Goal: Information Seeking & Learning: Compare options

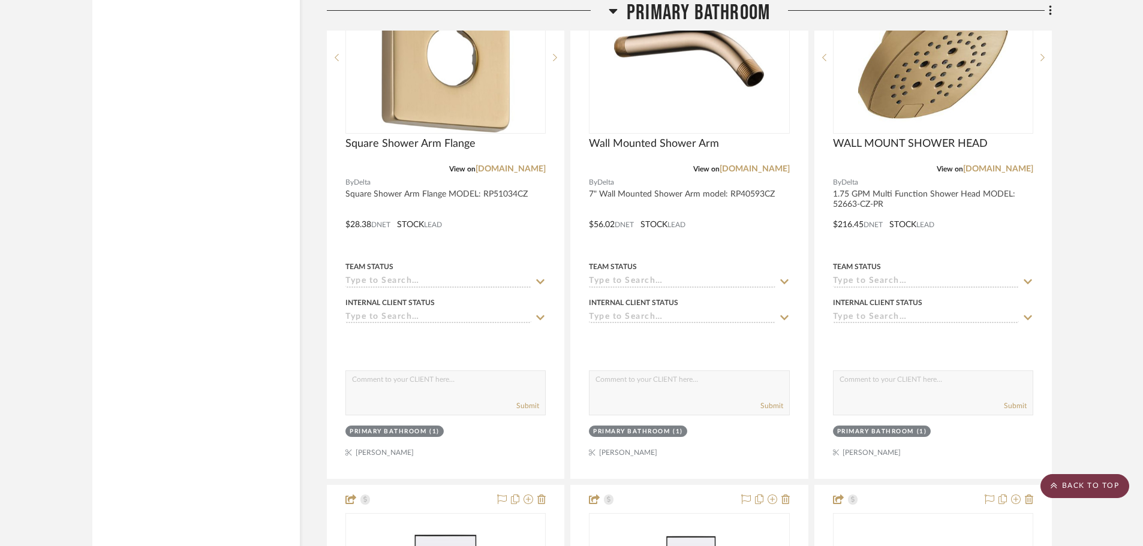
click at [1062, 486] on scroll-to-top-button "BACK TO TOP" at bounding box center [1085, 486] width 89 height 24
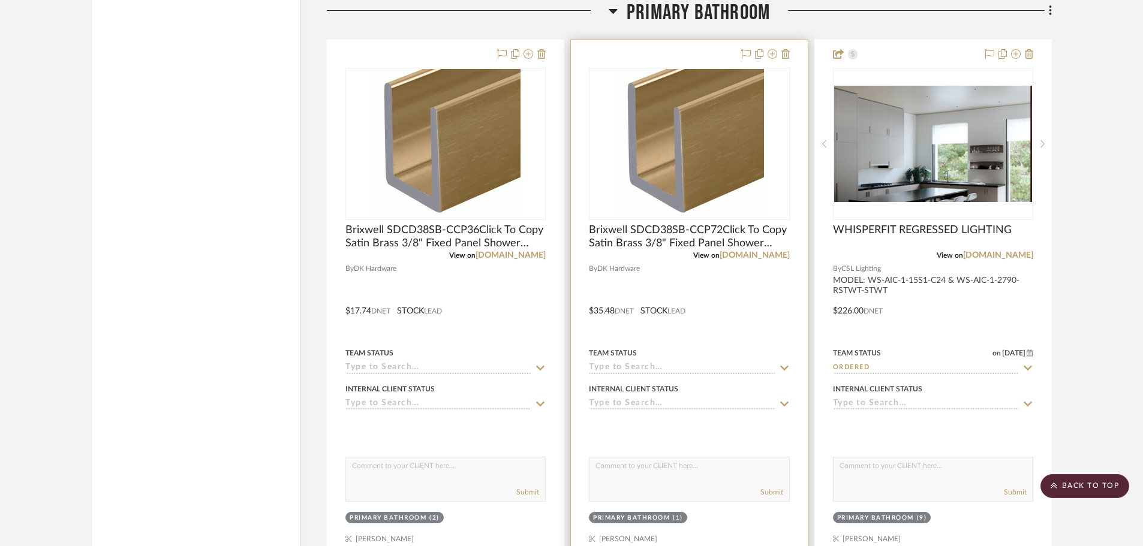
scroll to position [5578, 0]
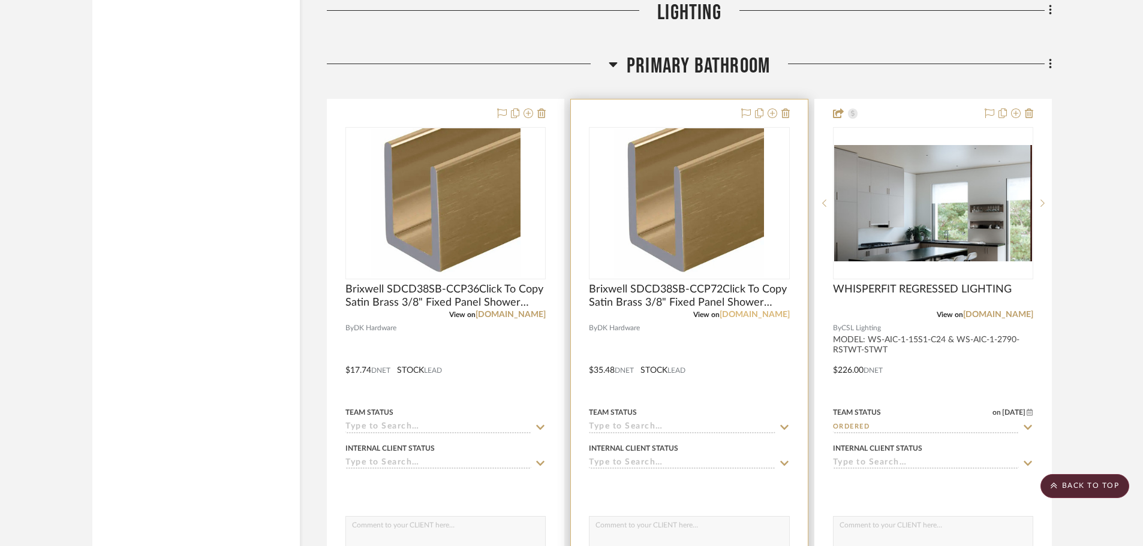
click at [745, 318] on link "[DOMAIN_NAME]" at bounding box center [755, 315] width 70 height 8
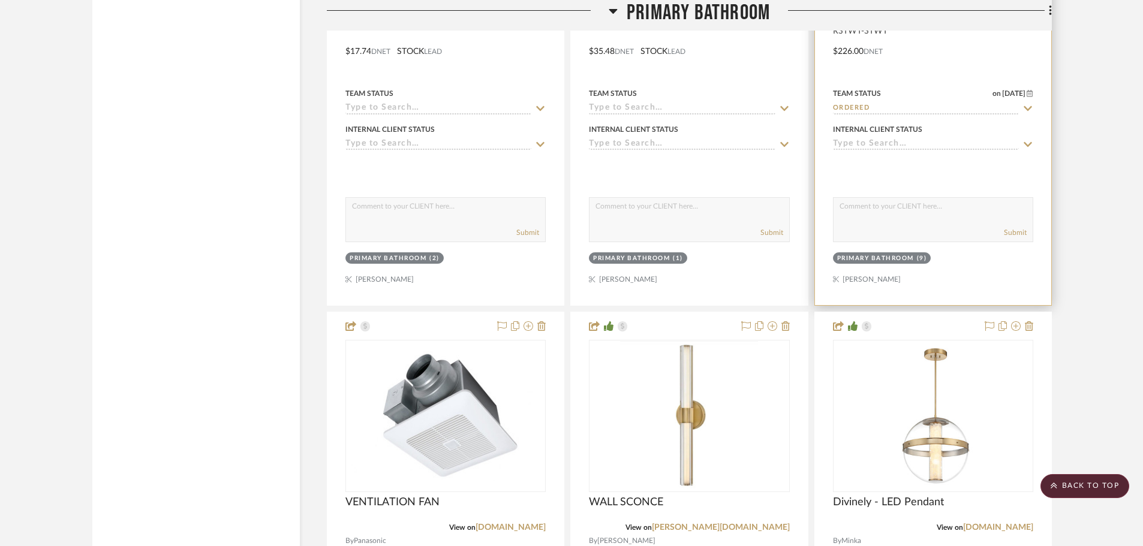
scroll to position [6117, 0]
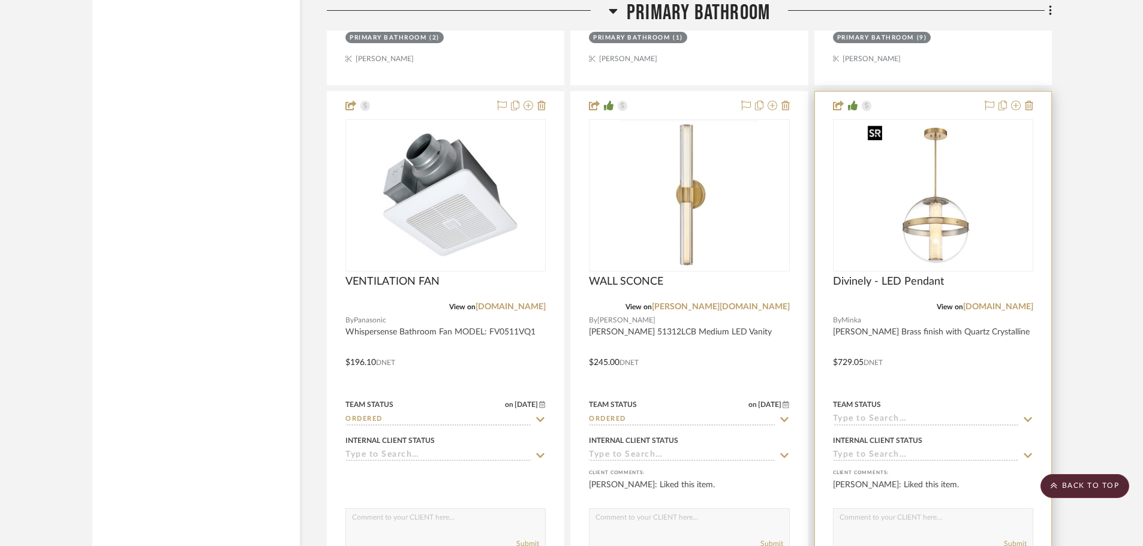
click at [0, 0] on img at bounding box center [0, 0] width 0 height 0
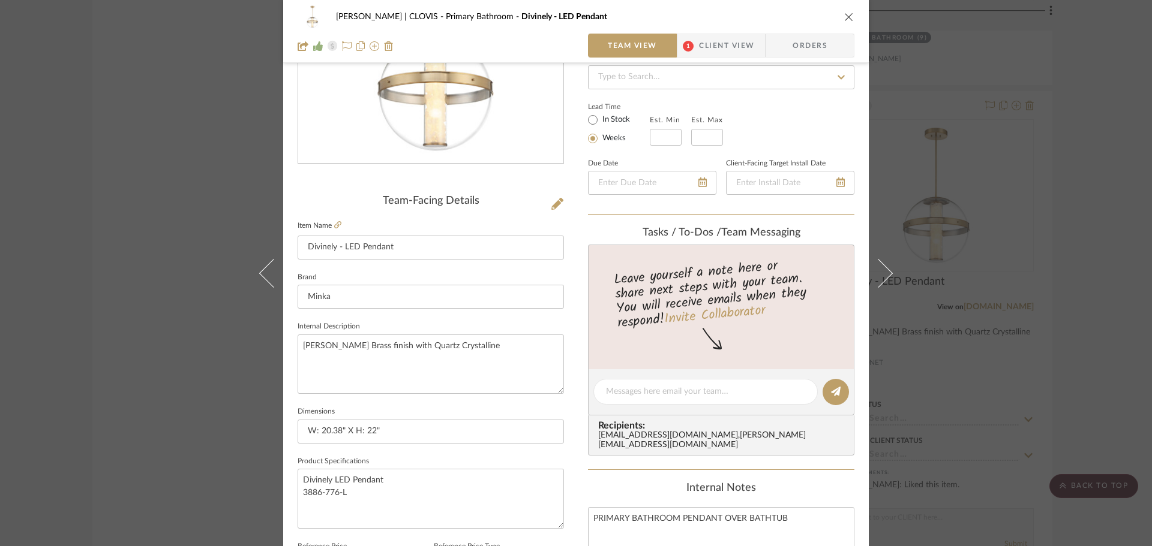
scroll to position [180, 0]
click at [396, 489] on textarea "Divinely LED Pendant 3886-776-L" at bounding box center [430, 497] width 266 height 59
drag, startPoint x: 387, startPoint y: 506, endPoint x: 293, endPoint y: 475, distance: 99.6
click at [293, 475] on div "[PERSON_NAME] | CLOVIS Primary Bathroom Divinely - LED Pendant Team View 1 Clie…" at bounding box center [575, 383] width 585 height 1108
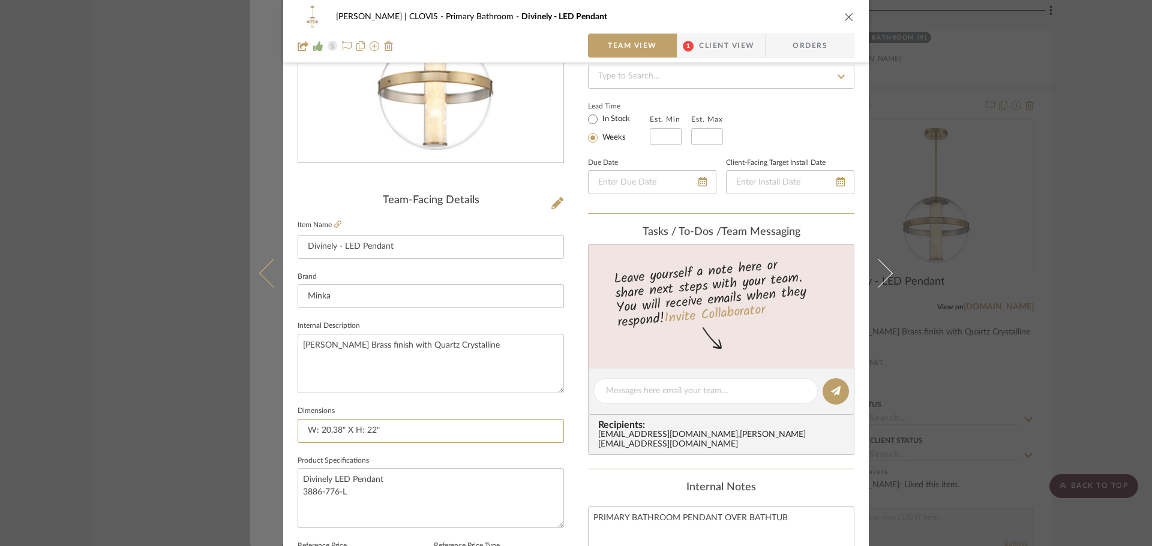
drag, startPoint x: 410, startPoint y: 433, endPoint x: 253, endPoint y: 435, distance: 157.2
click at [253, 435] on mat-dialog-content "[PERSON_NAME] | CLOVIS Primary Bathroom Divinely - LED Pendant Team View 1 Clie…" at bounding box center [575, 383] width 653 height 1108
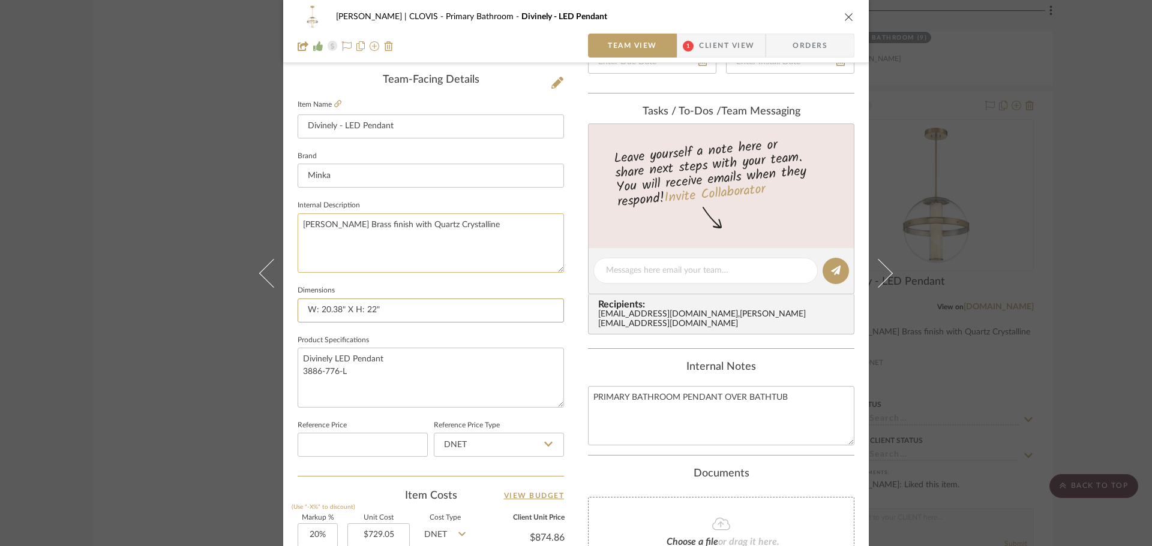
scroll to position [300, 0]
click at [429, 245] on textarea "[PERSON_NAME] Brass finish with Quartz Crystalline" at bounding box center [430, 243] width 266 height 59
drag, startPoint x: 487, startPoint y: 224, endPoint x: 294, endPoint y: 236, distance: 192.9
click at [297, 236] on textarea "[PERSON_NAME] Brass finish with Quartz Crystalline" at bounding box center [430, 243] width 266 height 59
drag, startPoint x: 840, startPoint y: 17, endPoint x: 822, endPoint y: 21, distance: 17.8
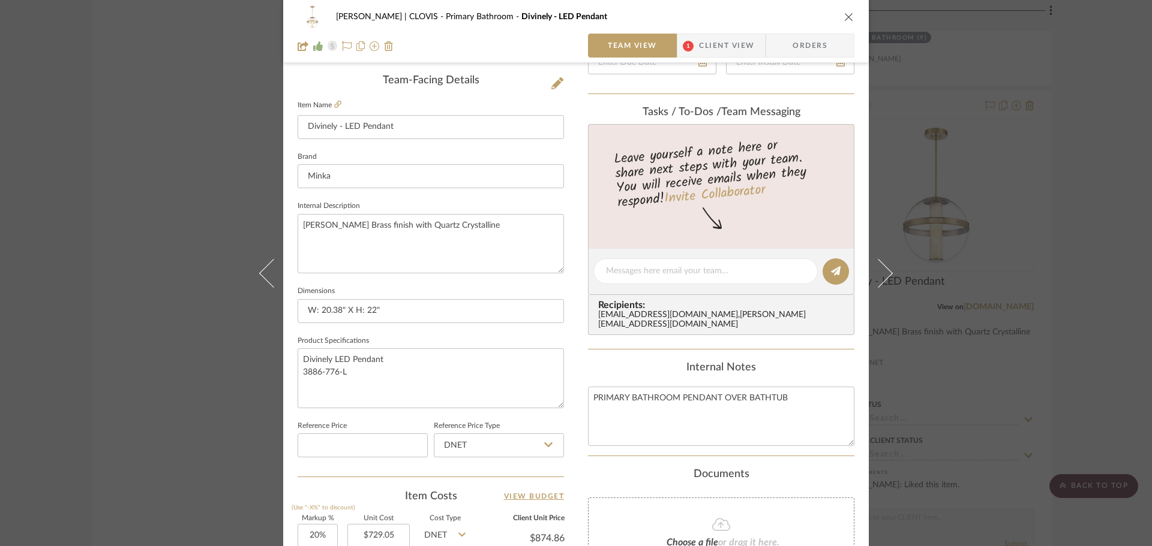
click at [844, 17] on icon "close" at bounding box center [849, 17] width 10 height 10
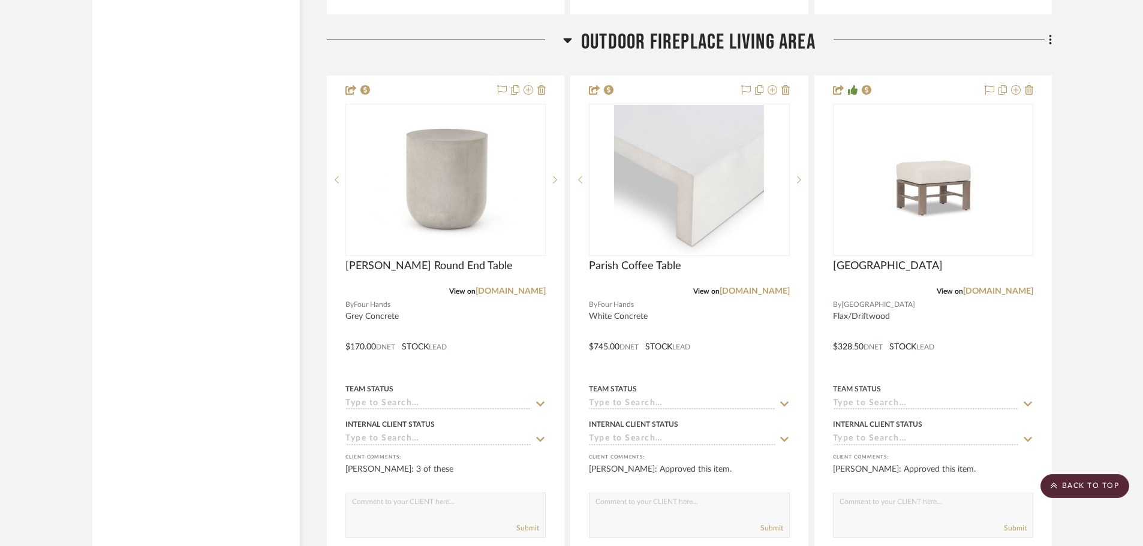
scroll to position [17393, 0]
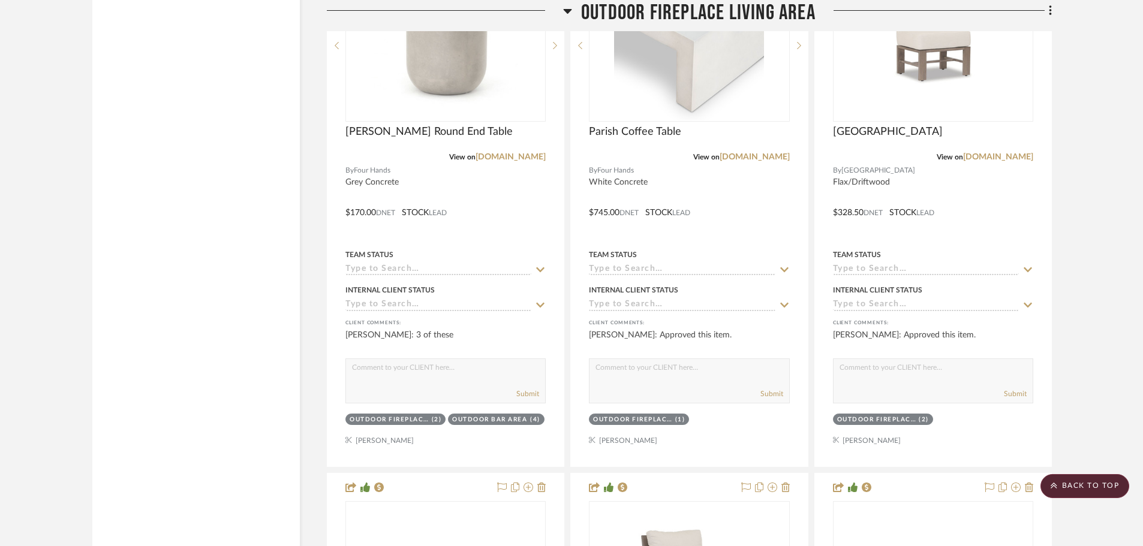
click at [1079, 483] on scroll-to-top-button "BACK TO TOP" at bounding box center [1085, 486] width 89 height 24
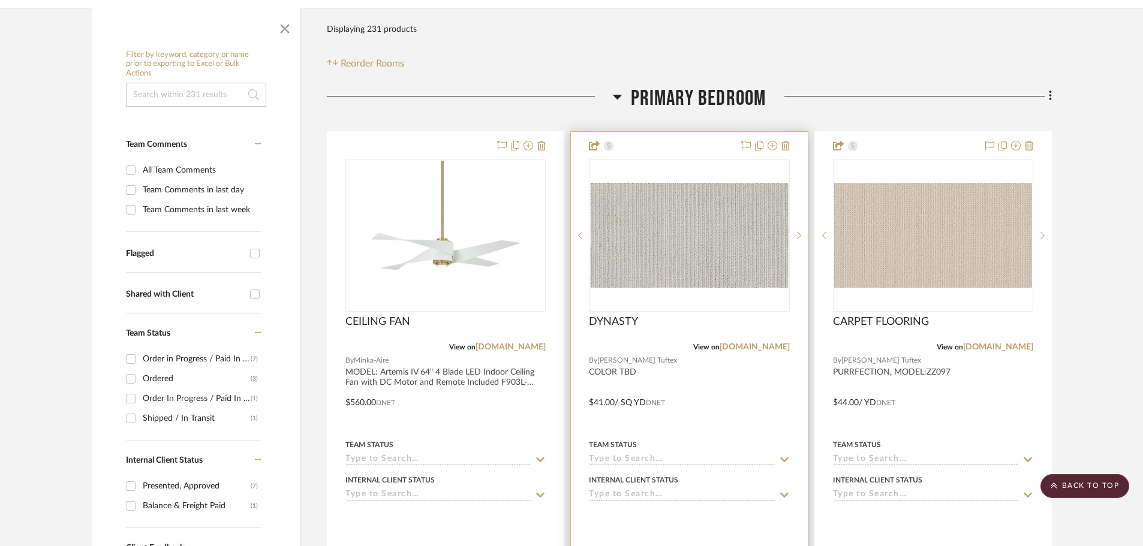
scroll to position [180, 0]
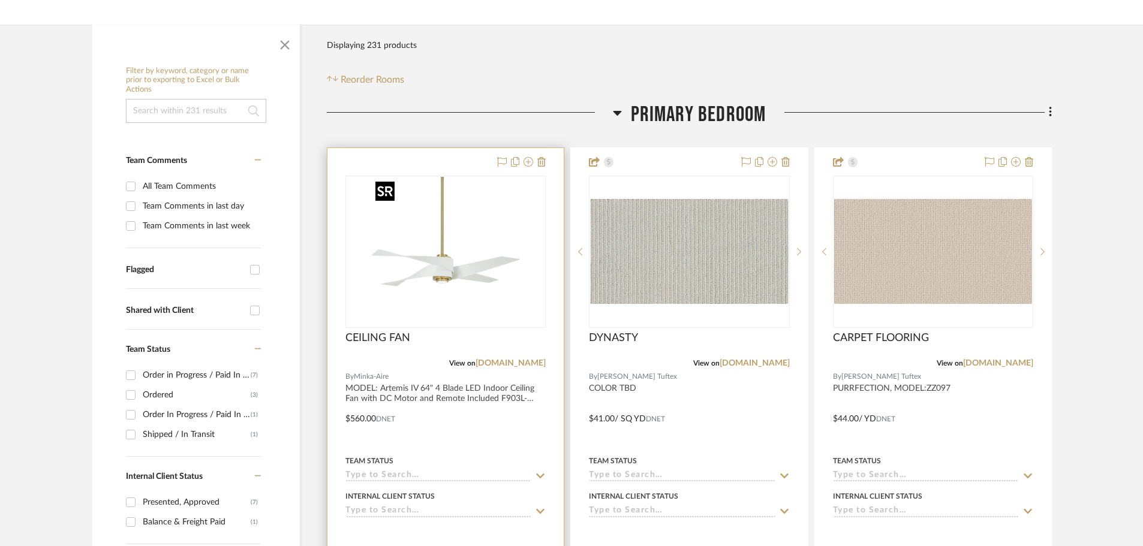
click at [449, 279] on img "0" at bounding box center [446, 252] width 150 height 150
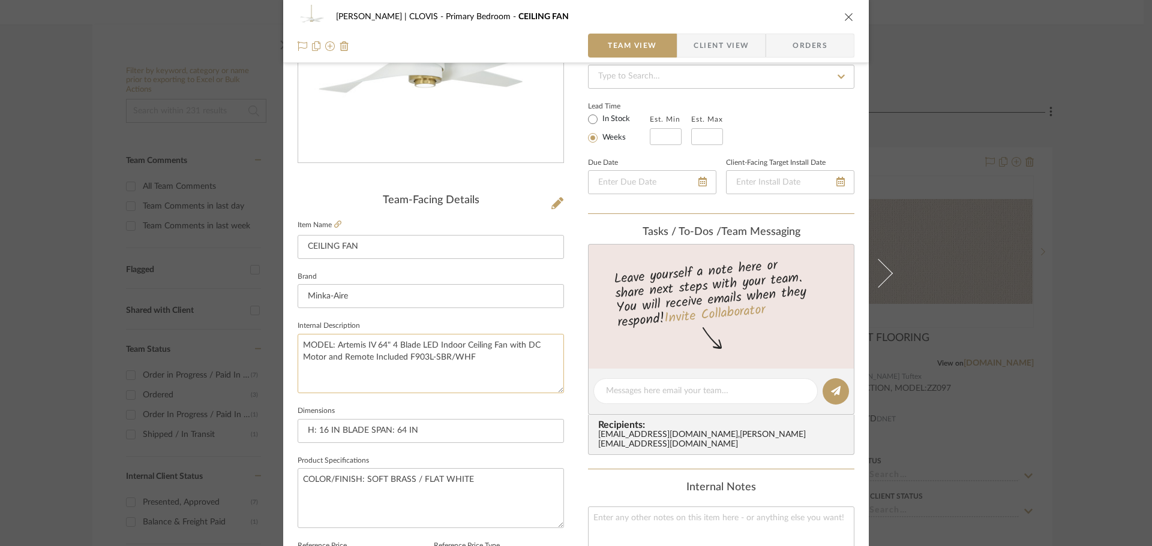
click at [465, 367] on textarea "MODEL: Artemis IV 64" 4 Blade LED Indoor Ceiling Fan with DC Motor and Remote I…" at bounding box center [430, 363] width 266 height 59
drag, startPoint x: 492, startPoint y: 365, endPoint x: 287, endPoint y: 346, distance: 205.4
click at [287, 346] on div "[PERSON_NAME] | CLOVIS Primary Bedroom CEILING FAN Team View Client View Orders…" at bounding box center [575, 383] width 585 height 1108
drag, startPoint x: 449, startPoint y: 432, endPoint x: 272, endPoint y: 422, distance: 177.2
click at [272, 422] on mat-dialog-content "[PERSON_NAME] | CLOVIS Primary Bedroom CEILING FAN Team View Client View Orders…" at bounding box center [575, 383] width 653 height 1108
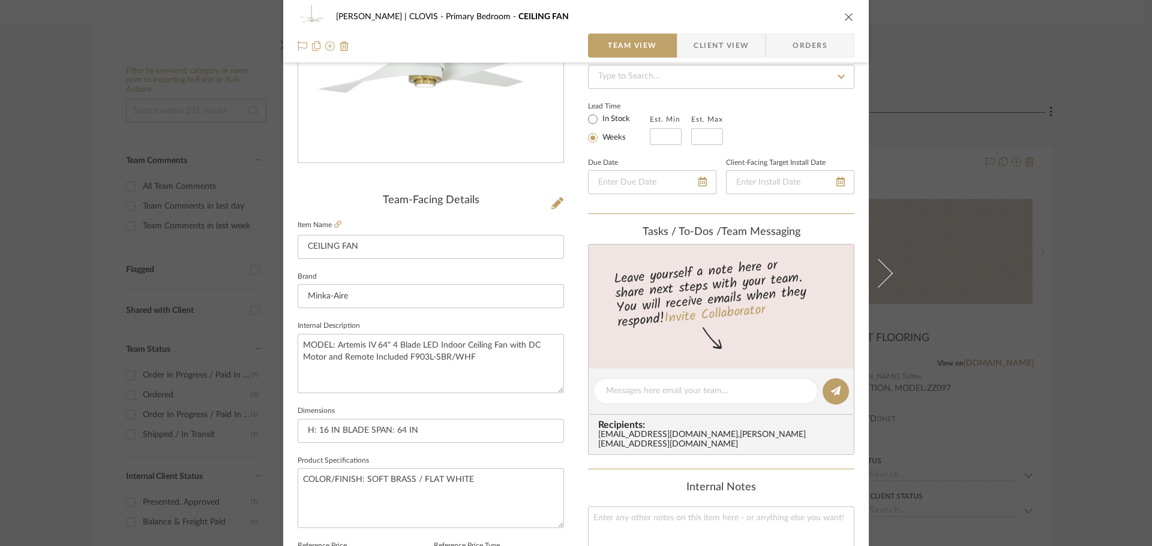
click at [957, 437] on div "[PERSON_NAME] | CLOVIS Primary Bedroom CEILING FAN Team View Client View Orders…" at bounding box center [576, 273] width 1152 height 546
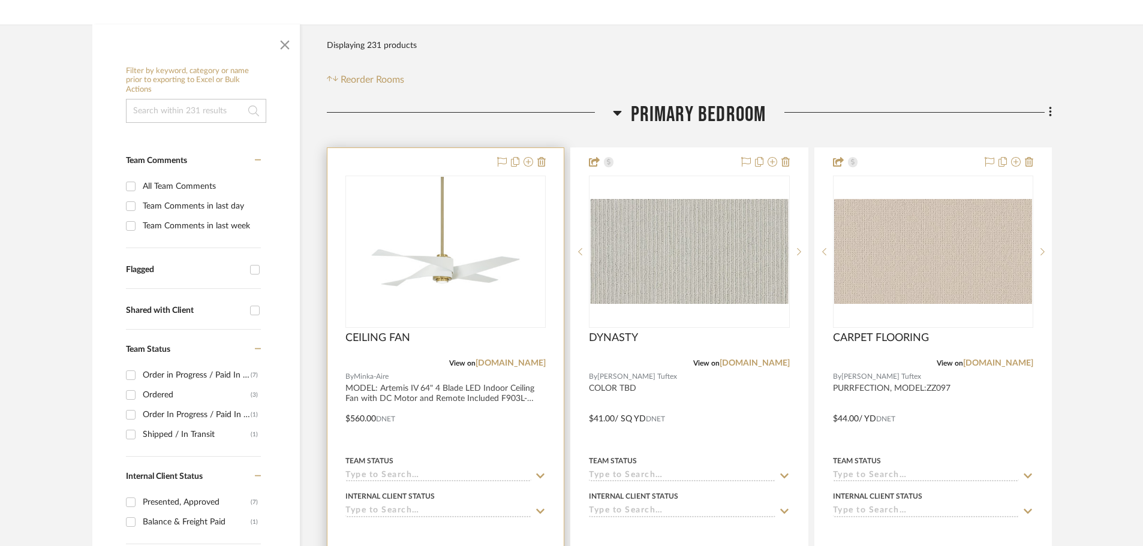
click at [478, 276] on img "0" at bounding box center [446, 252] width 150 height 150
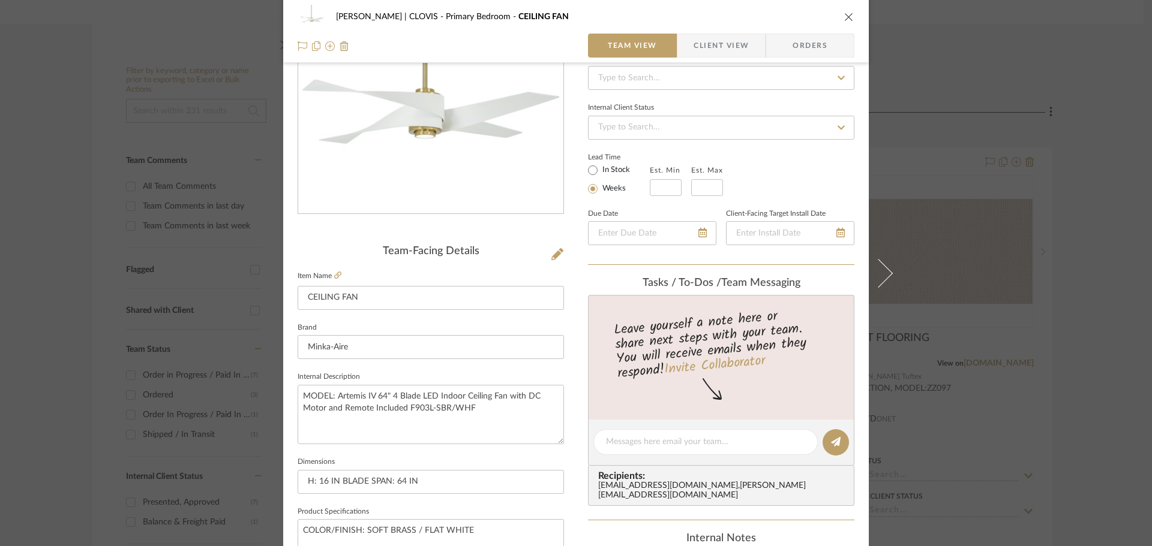
scroll to position [420, 0]
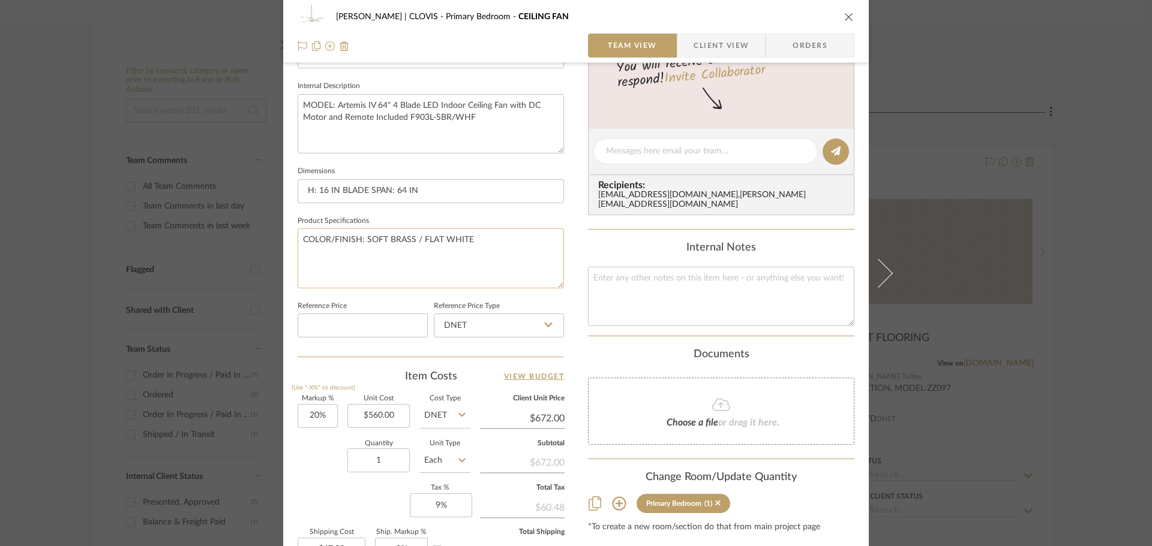
click at [475, 242] on textarea "COLOR/FINISH: SOFT BRASS / FLAT WHITE" at bounding box center [430, 258] width 266 height 59
drag, startPoint x: 476, startPoint y: 242, endPoint x: 305, endPoint y: 237, distance: 171.0
click at [305, 237] on textarea "COLOR/FINISH: SOFT BRASS / FLAT WHITE" at bounding box center [430, 258] width 266 height 59
click at [846, 14] on icon "close" at bounding box center [849, 17] width 10 height 10
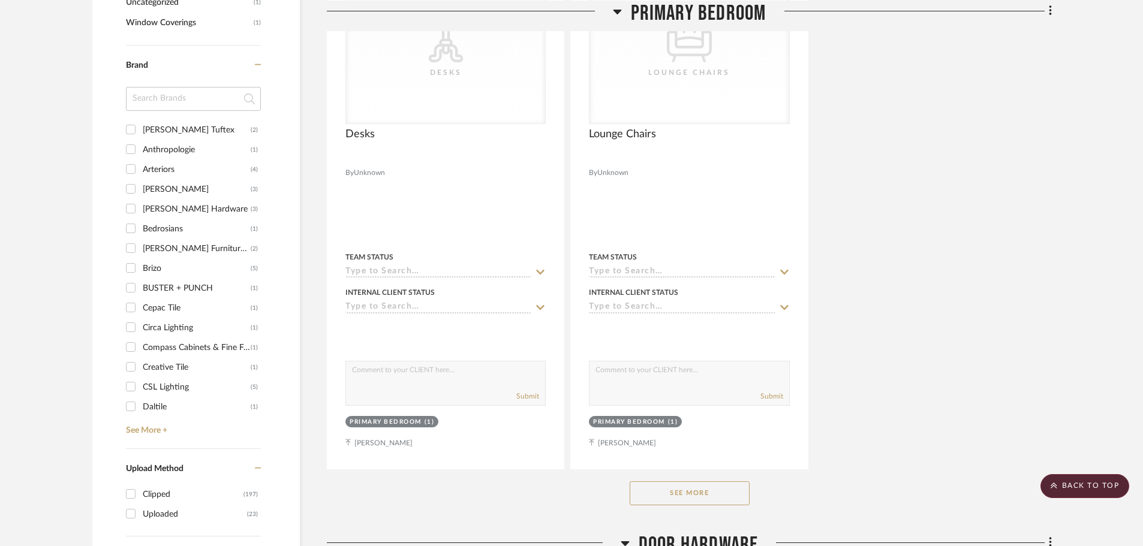
scroll to position [1679, 0]
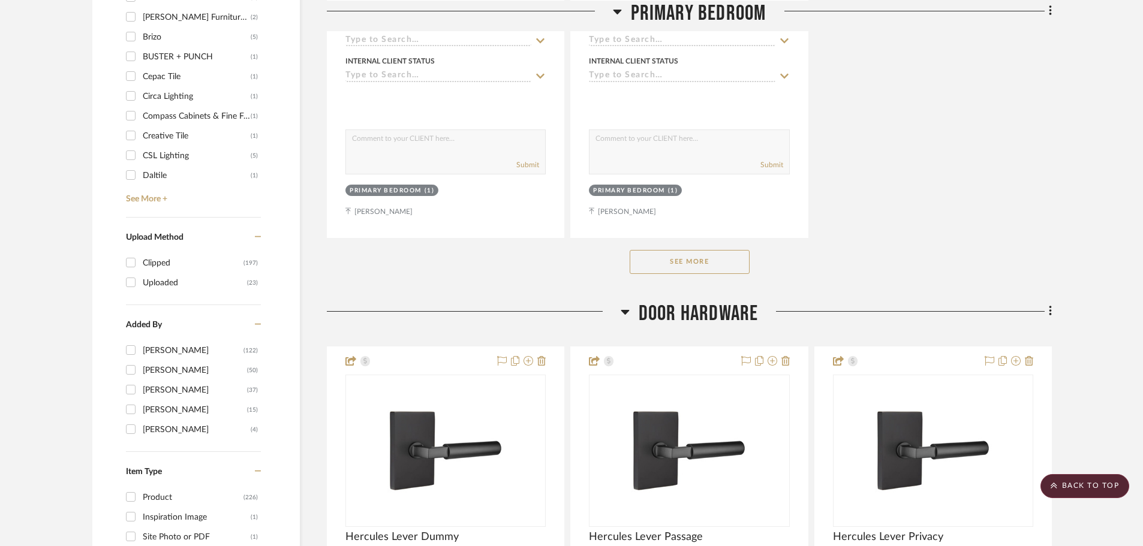
click at [653, 258] on button "See More" at bounding box center [690, 262] width 120 height 24
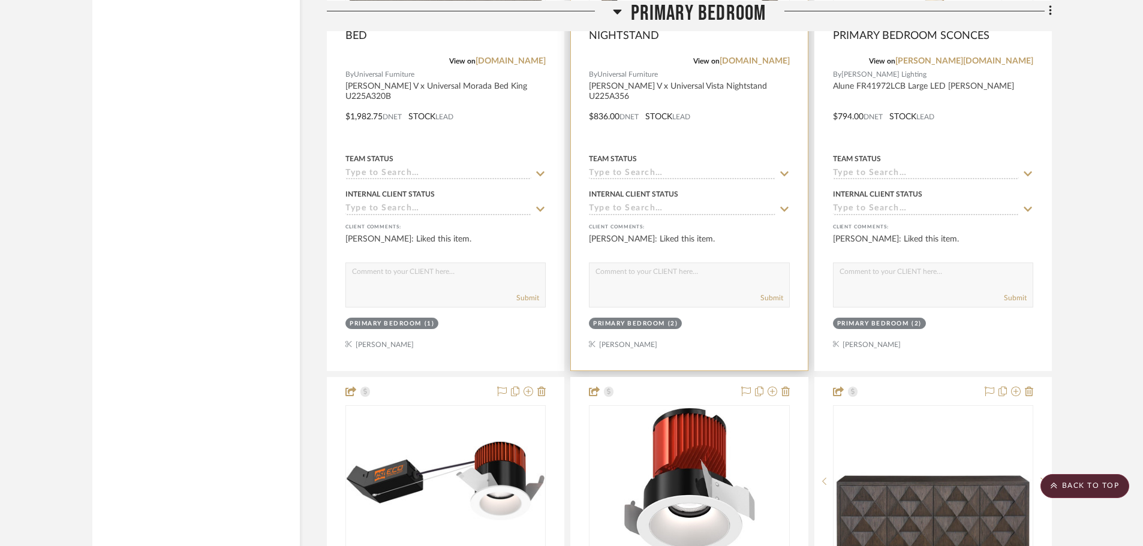
scroll to position [2519, 0]
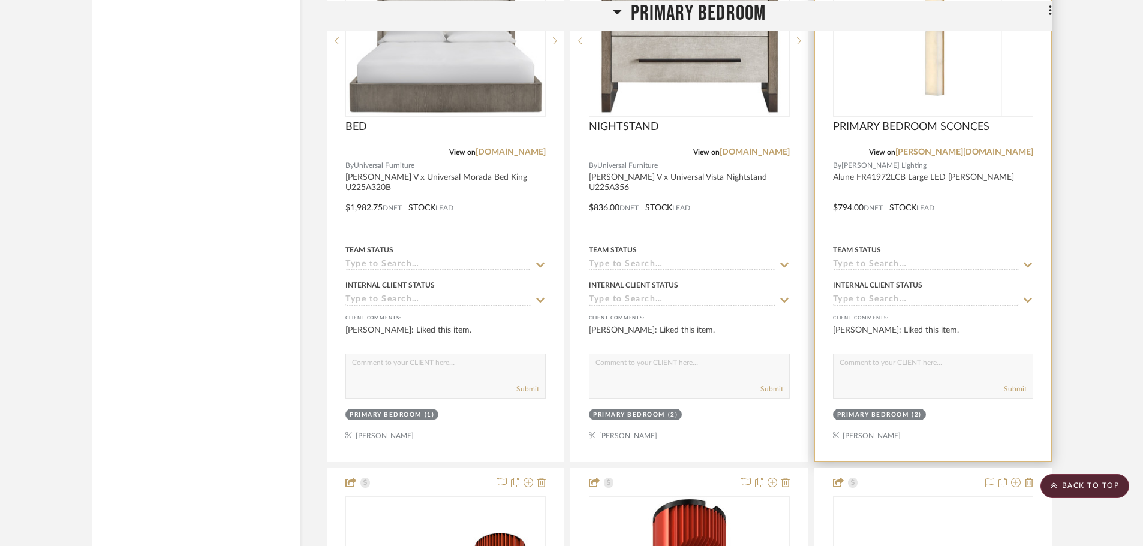
click at [0, 0] on img at bounding box center [0, 0] width 0 height 0
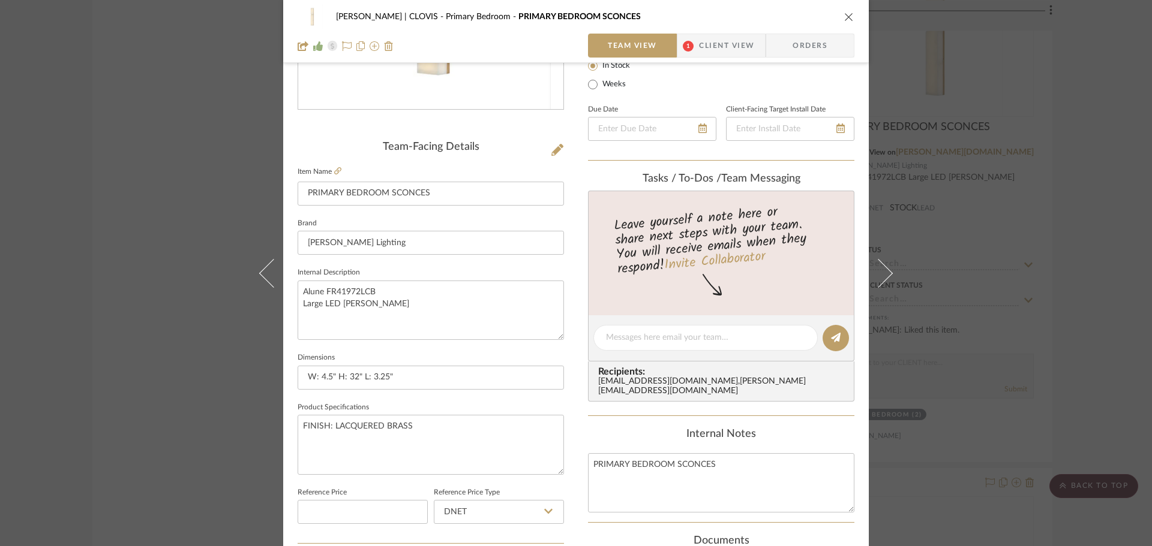
scroll to position [240, 0]
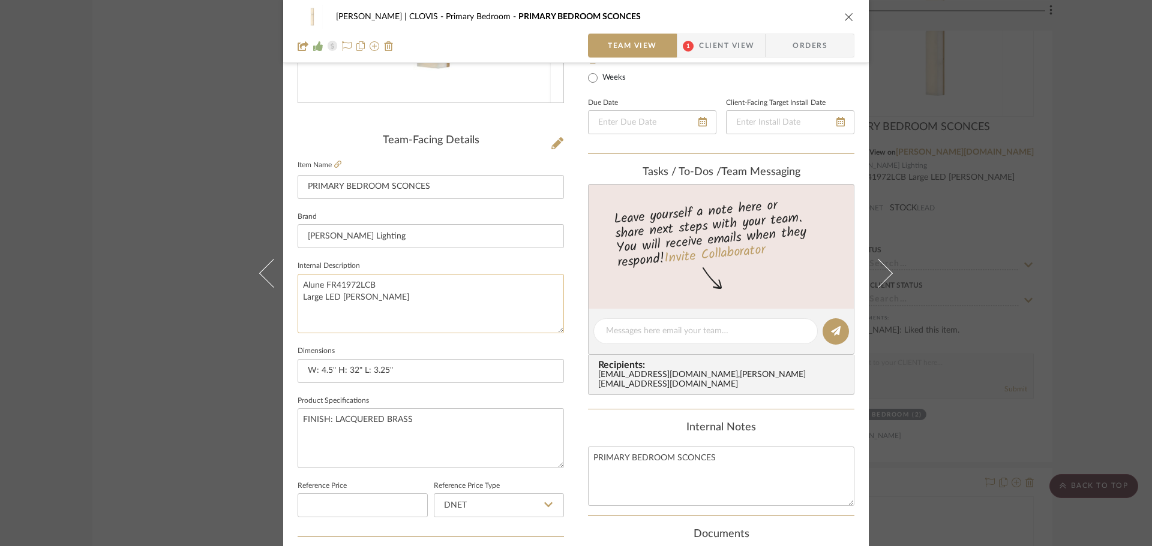
click at [397, 307] on textarea "Alune FR41972LCB Large LED [PERSON_NAME]" at bounding box center [430, 303] width 266 height 59
drag, startPoint x: 467, startPoint y: 306, endPoint x: 287, endPoint y: 285, distance: 181.2
click at [287, 285] on div "[PERSON_NAME] | CLOVIS Primary Bedroom PRIMARY BEDROOM SCONCES Team View 1 Clie…" at bounding box center [575, 323] width 585 height 1108
click at [427, 370] on input "W: 4.5" H: 32" L: 3.25"" at bounding box center [430, 371] width 266 height 24
drag, startPoint x: 427, startPoint y: 370, endPoint x: 281, endPoint y: 366, distance: 146.4
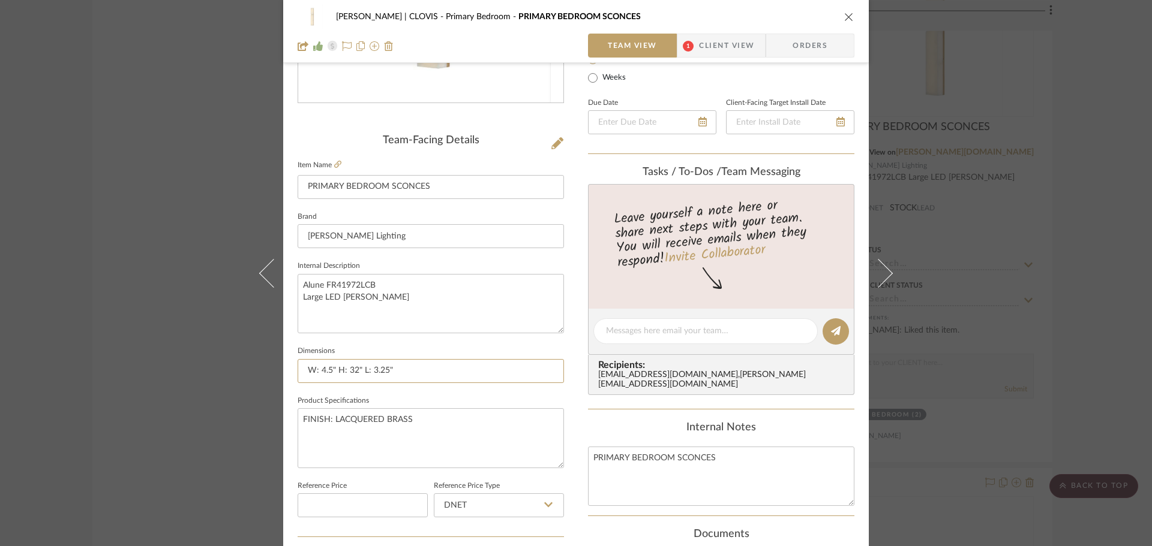
click at [283, 366] on div "[PERSON_NAME] | CLOVIS Primary Bedroom PRIMARY BEDROOM SCONCES Team View 1 Clie…" at bounding box center [575, 323] width 585 height 1108
click at [448, 329] on textarea "Alune FR41972LCB Large LED [PERSON_NAME]" at bounding box center [430, 303] width 266 height 59
click at [462, 436] on textarea "FINISH: LACQUERED BRASS" at bounding box center [430, 437] width 266 height 59
drag, startPoint x: 464, startPoint y: 426, endPoint x: 331, endPoint y: 426, distance: 132.5
click at [331, 426] on textarea "FINISH: LACQUERED BRASS" at bounding box center [430, 437] width 266 height 59
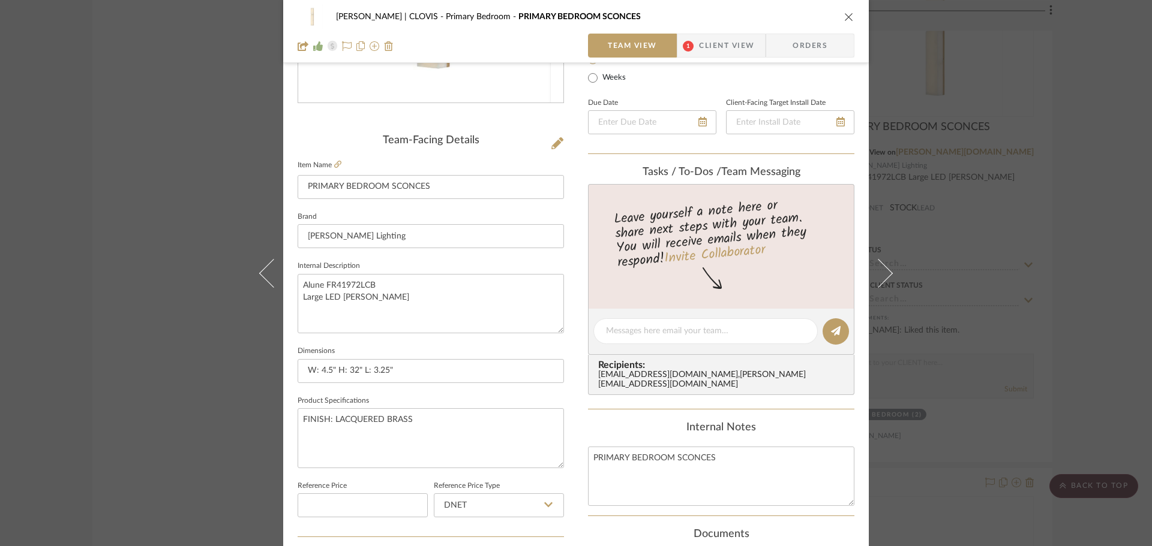
click at [844, 17] on icon "close" at bounding box center [849, 17] width 10 height 10
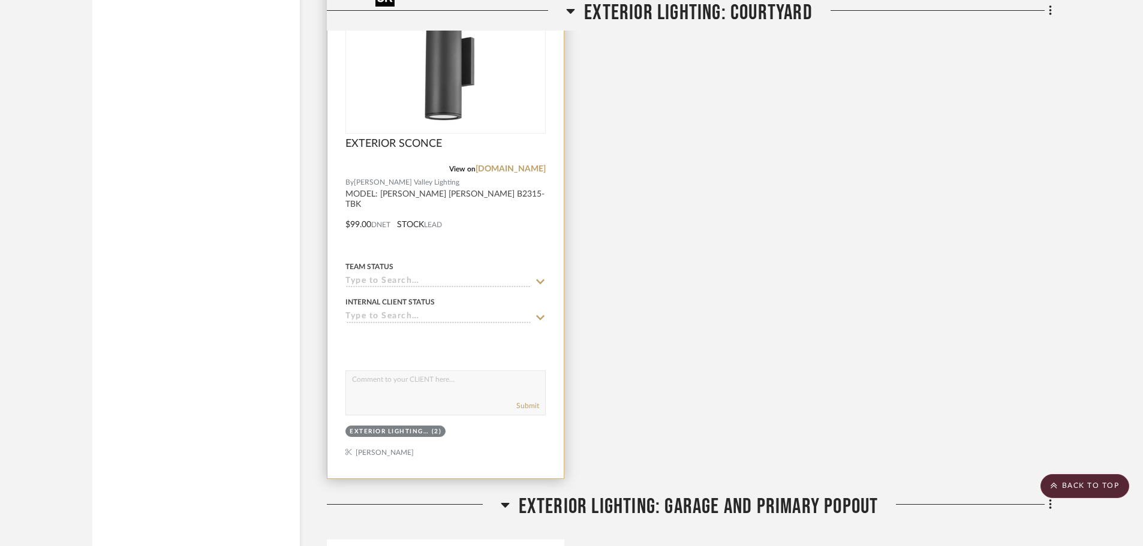
scroll to position [17033, 0]
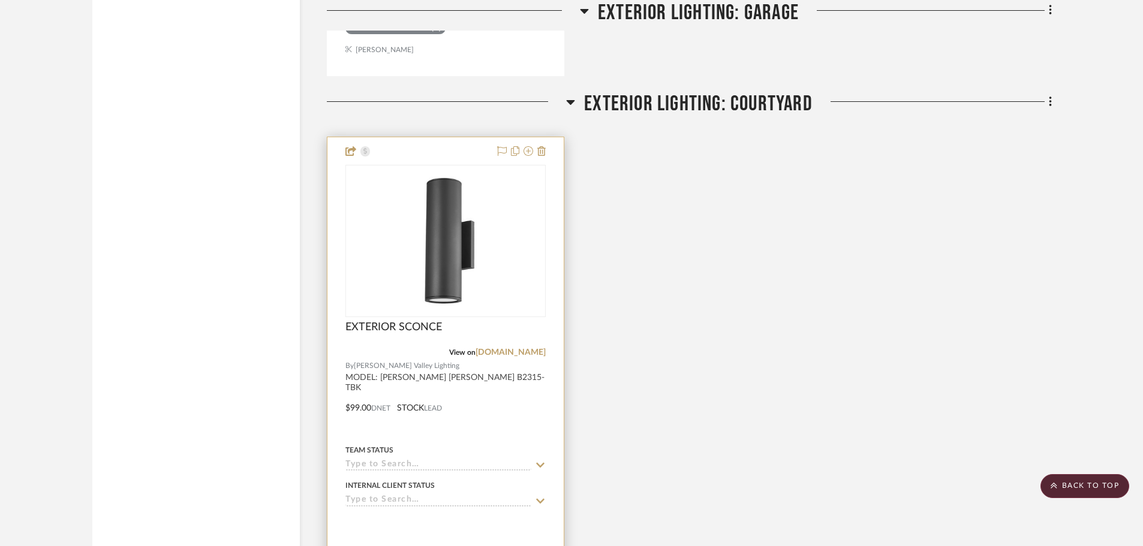
click at [405, 267] on img "0" at bounding box center [446, 241] width 150 height 150
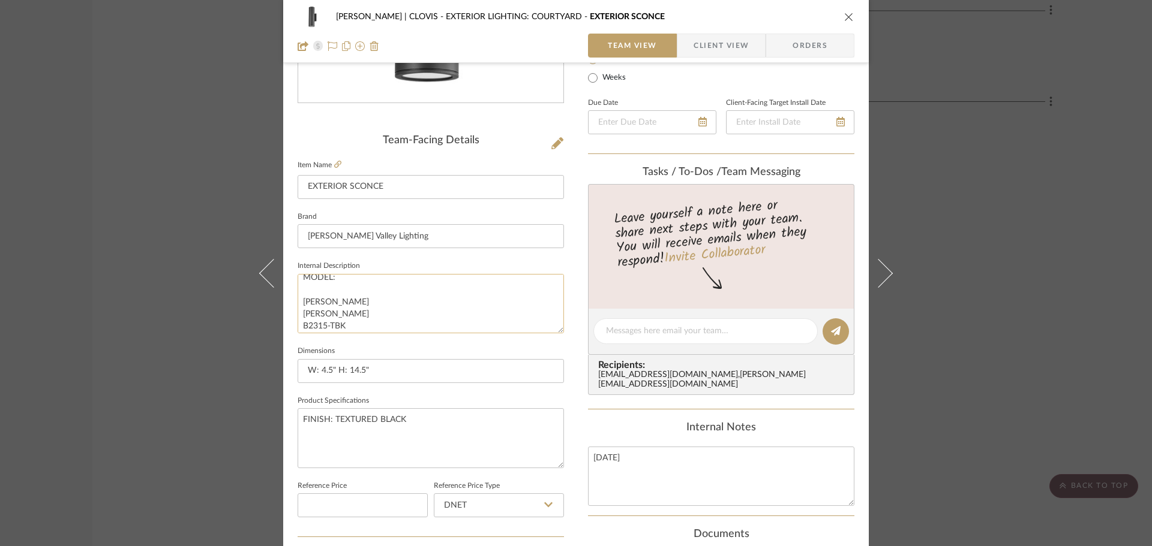
scroll to position [0, 0]
click at [298, 312] on textarea "MODEL: [PERSON_NAME] [PERSON_NAME] B2315-TBK" at bounding box center [430, 303] width 266 height 59
drag, startPoint x: 298, startPoint y: 311, endPoint x: 364, endPoint y: 337, distance: 70.8
click at [364, 337] on sr-form-field "Internal Description MODEL: [PERSON_NAME] [PERSON_NAME] B2315-TBK" at bounding box center [430, 300] width 266 height 85
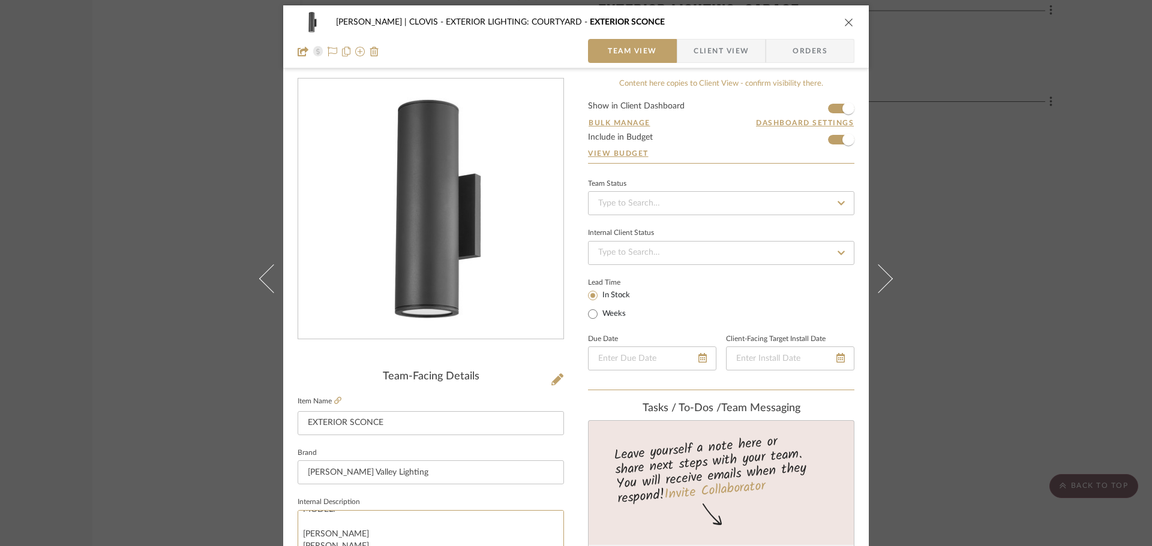
scroll to position [0, 0]
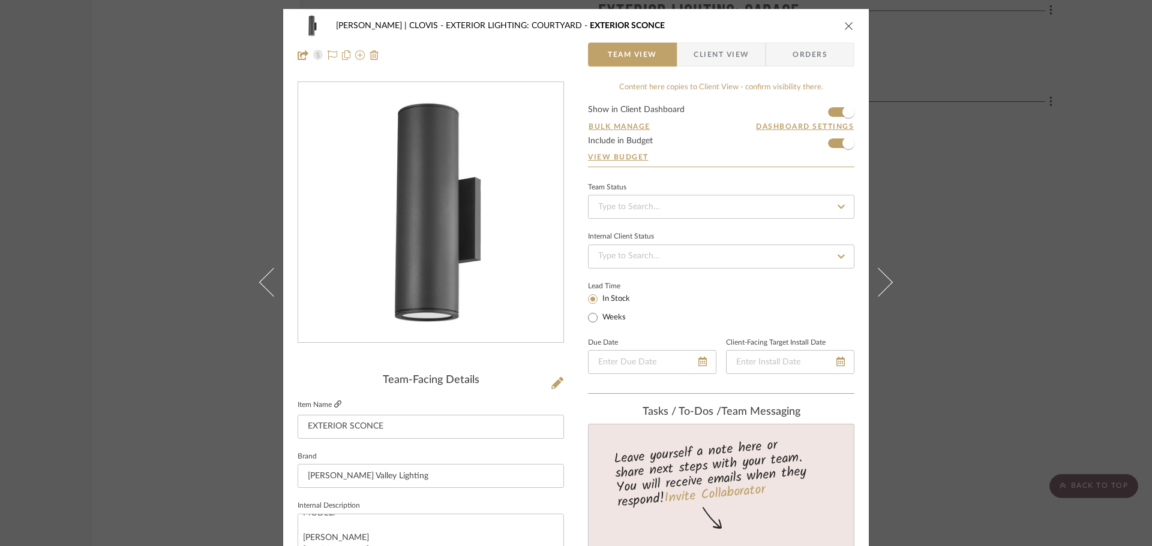
click at [337, 405] on icon at bounding box center [337, 404] width 7 height 7
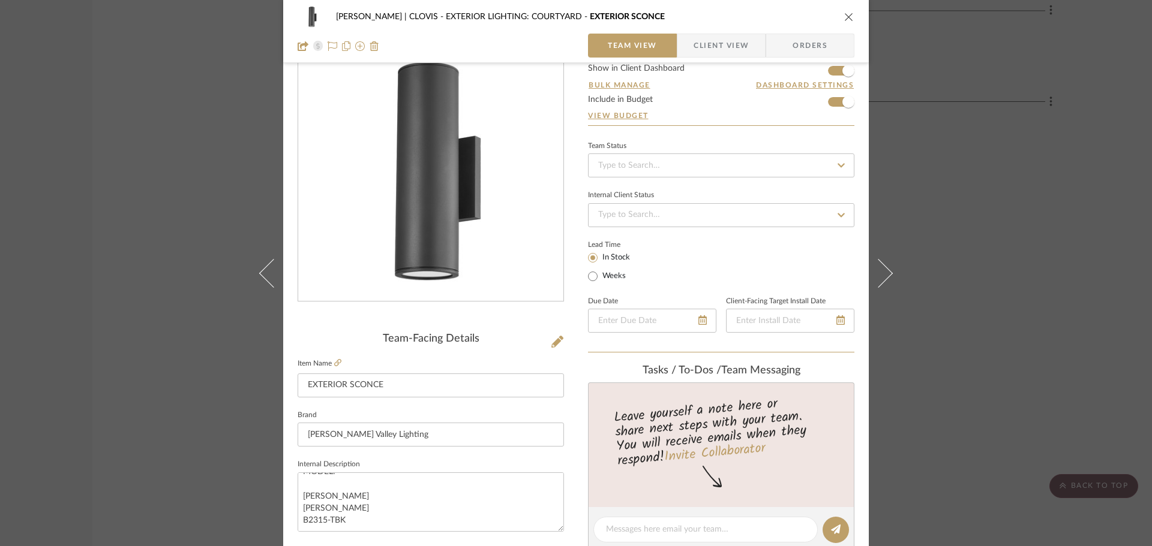
scroll to position [60, 0]
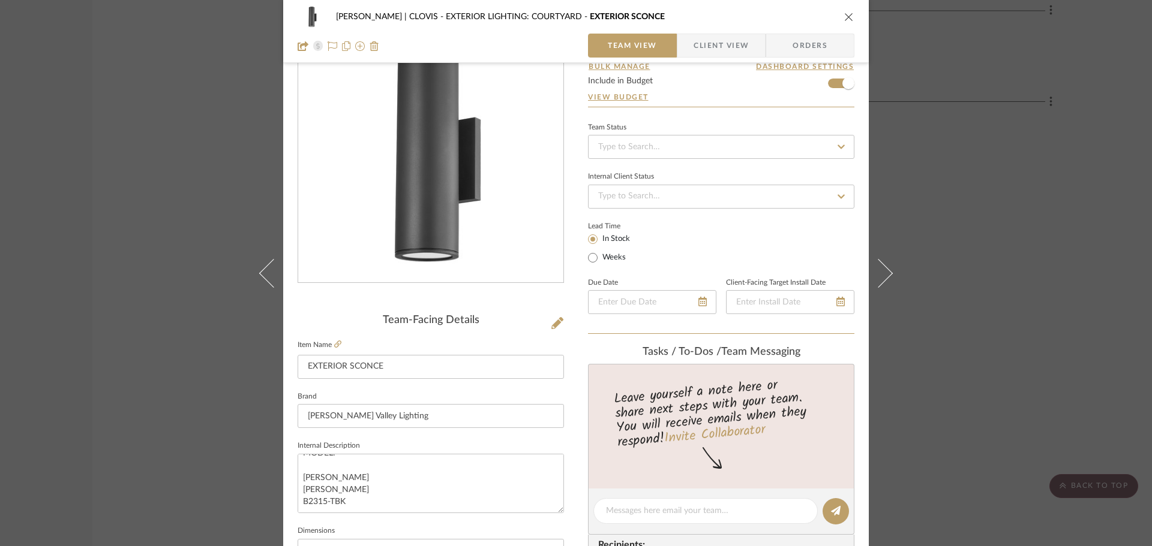
click at [847, 16] on icon "close" at bounding box center [849, 17] width 10 height 10
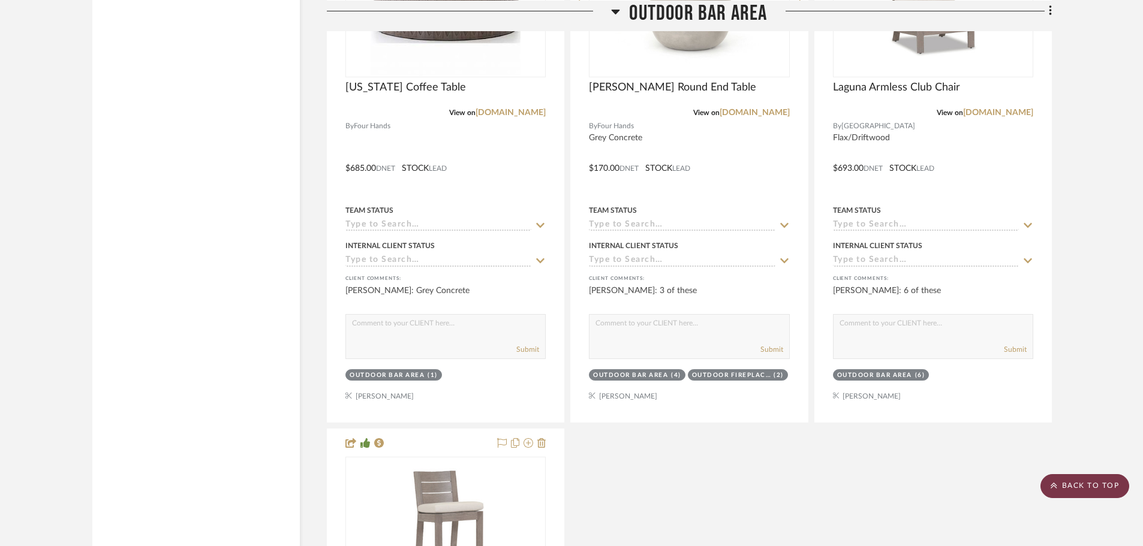
click at [1077, 488] on scroll-to-top-button "BACK TO TOP" at bounding box center [1085, 486] width 89 height 24
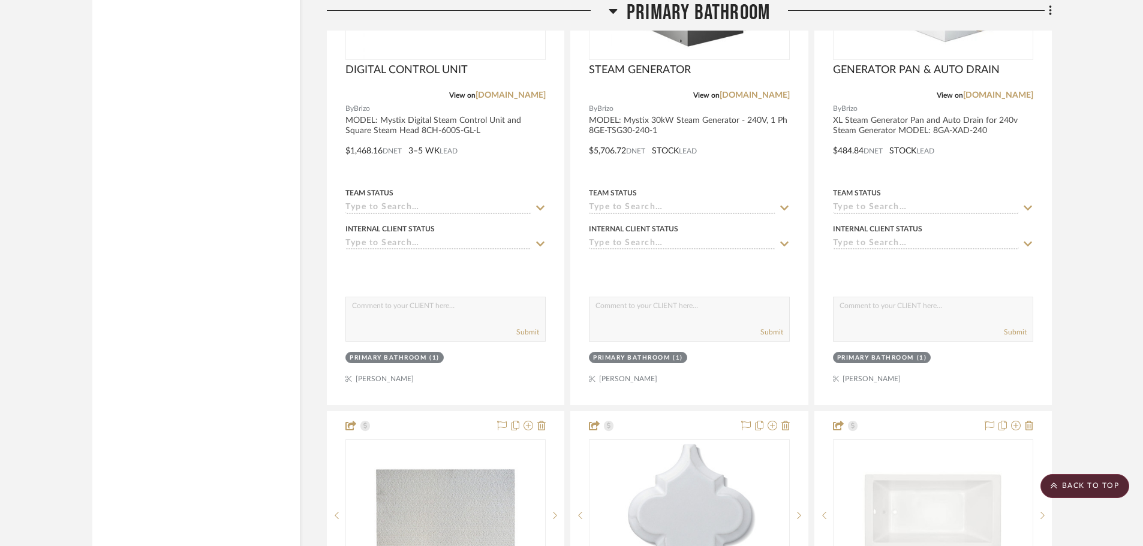
scroll to position [8817, 0]
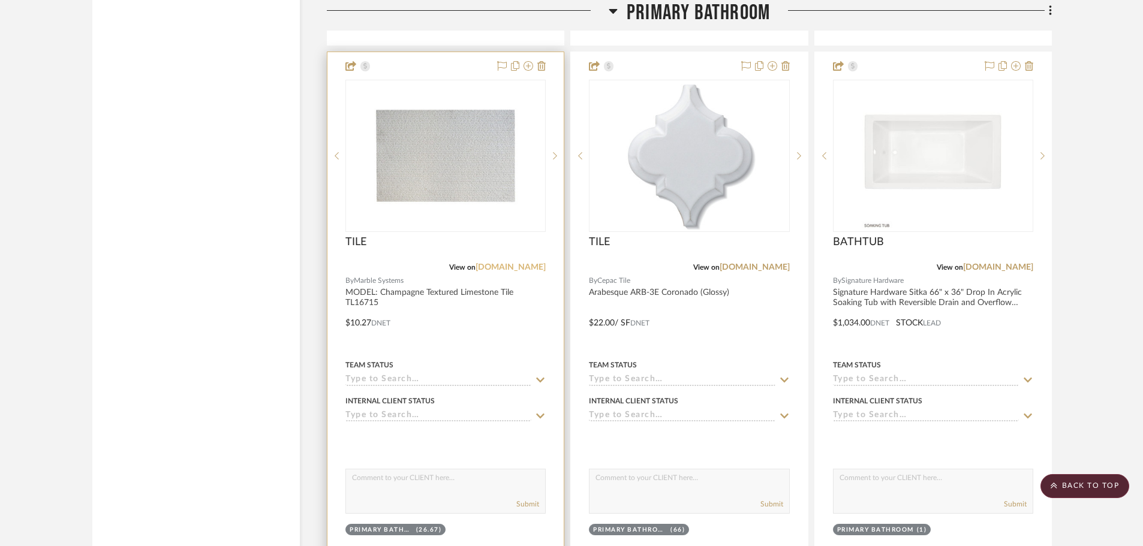
click at [516, 269] on link "[DOMAIN_NAME]" at bounding box center [511, 267] width 70 height 8
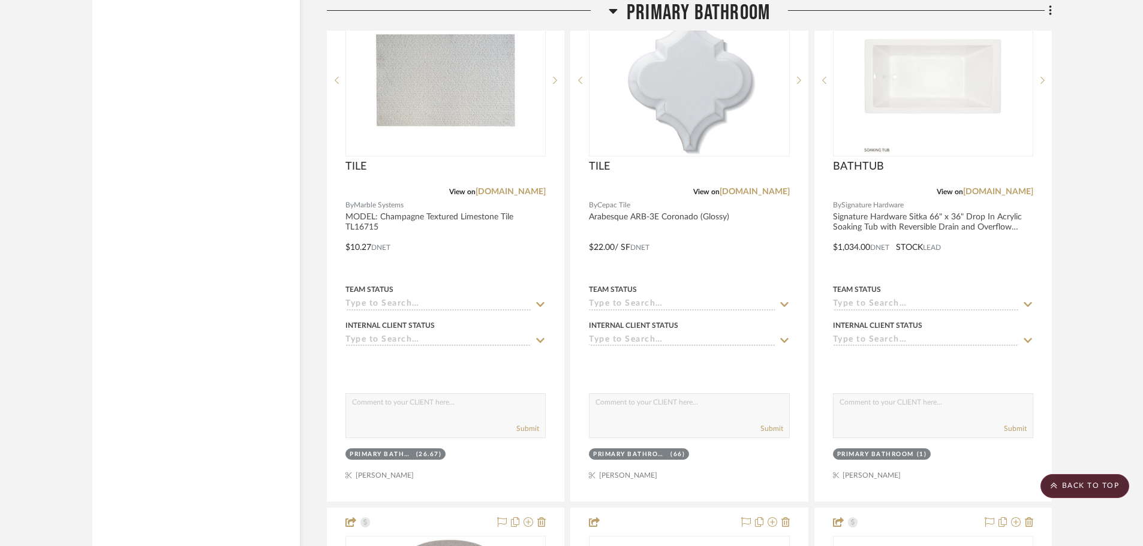
scroll to position [8997, 0]
